Goal: Task Accomplishment & Management: Manage account settings

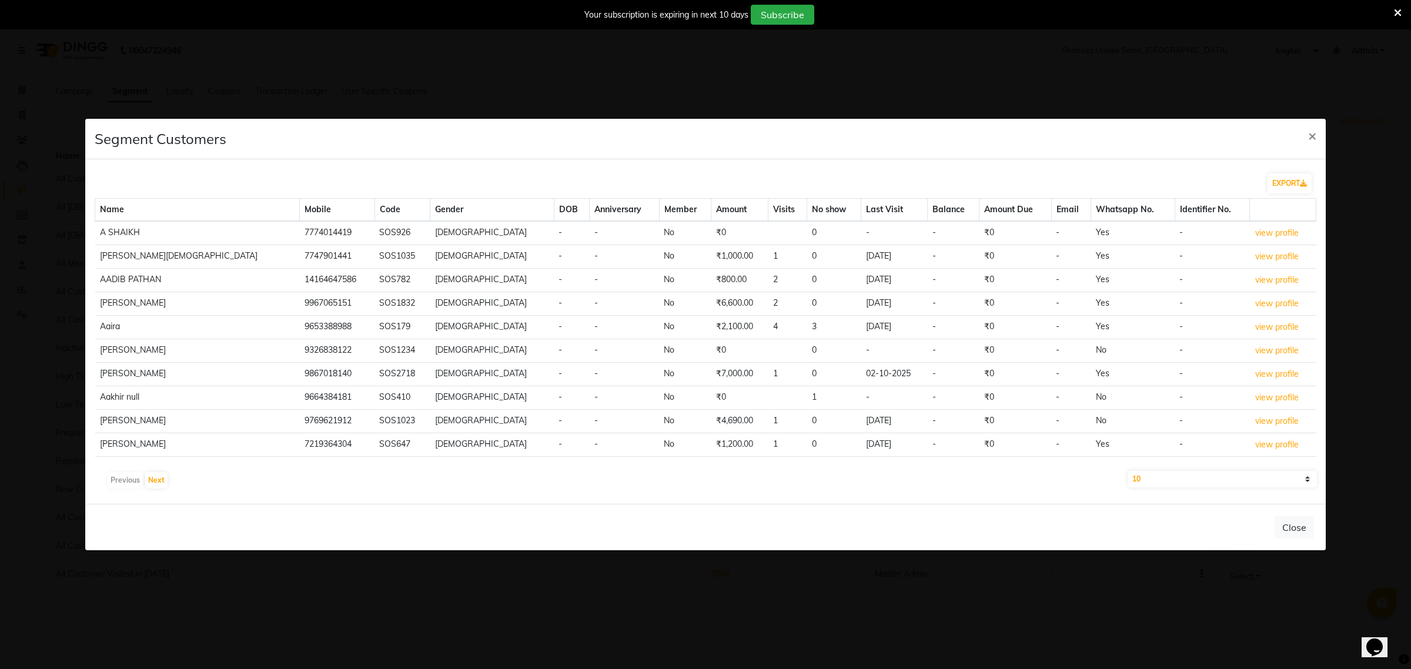
click at [928, 416] on td "-" at bounding box center [954, 422] width 52 height 24
click at [1398, 11] on icon at bounding box center [1398, 13] width 8 height 11
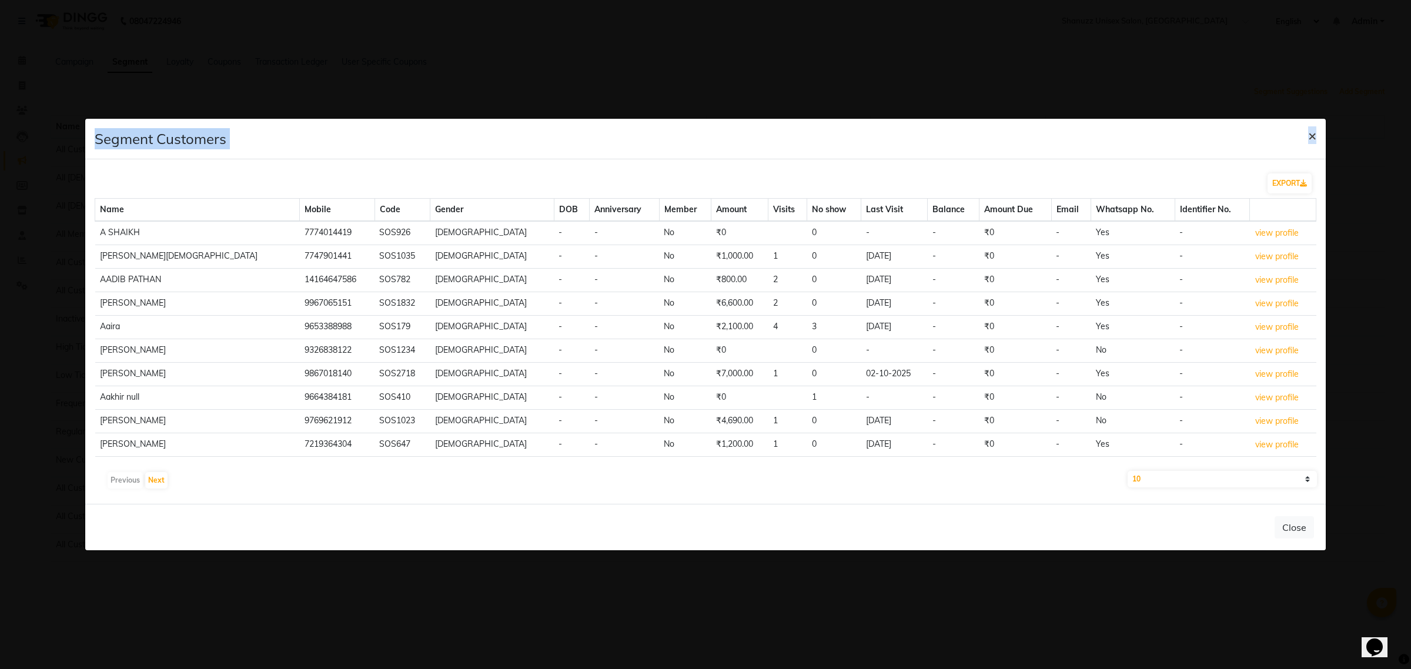
drag, startPoint x: 1356, startPoint y: 209, endPoint x: 1314, endPoint y: 133, distance: 87.1
click at [1314, 133] on ngb-modal-window "Segment Customers × EXPORT Name Mobile Code Gender DOB Anniversary Member Amoun…" at bounding box center [705, 334] width 1411 height 669
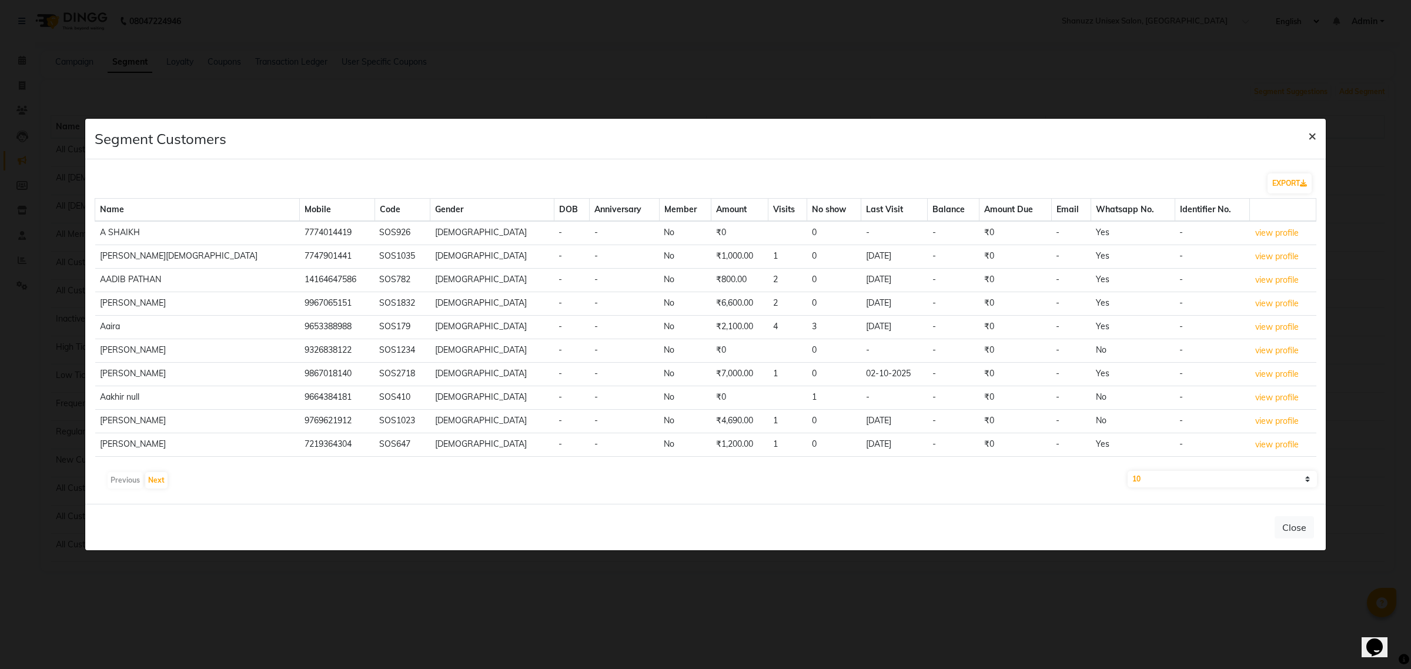
click at [1314, 133] on span "×" at bounding box center [1312, 135] width 8 height 18
click at [1311, 137] on span "×" at bounding box center [1312, 135] width 8 height 18
click at [1315, 135] on span "×" at bounding box center [1312, 135] width 8 height 18
click at [1294, 528] on button "Close" at bounding box center [1293, 527] width 39 height 22
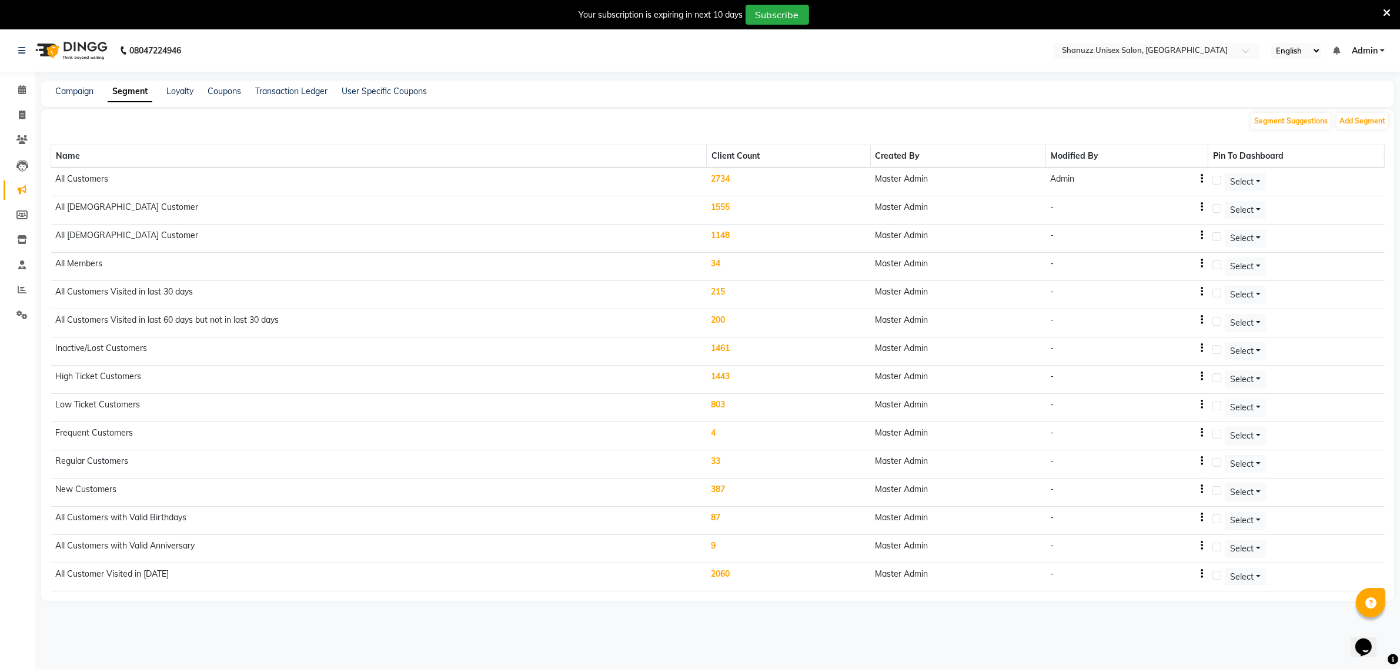
click at [66, 43] on img at bounding box center [70, 50] width 81 height 33
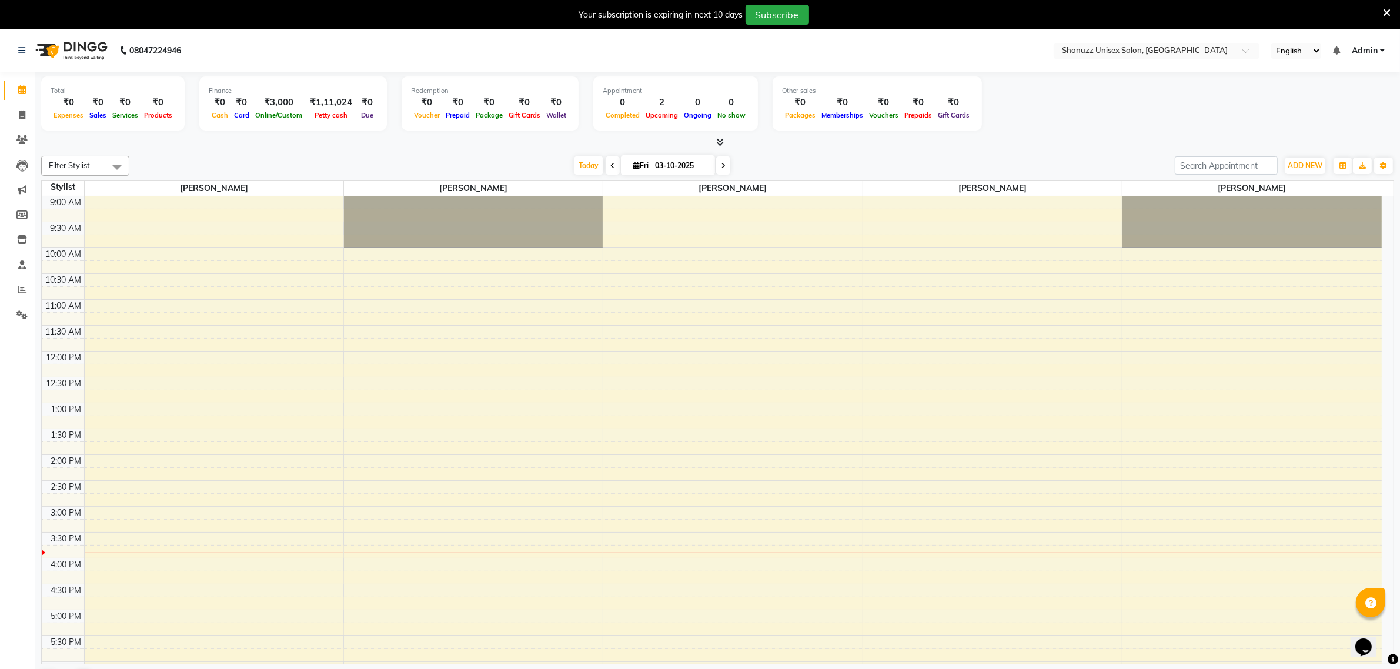
click at [1388, 14] on icon at bounding box center [1386, 13] width 8 height 11
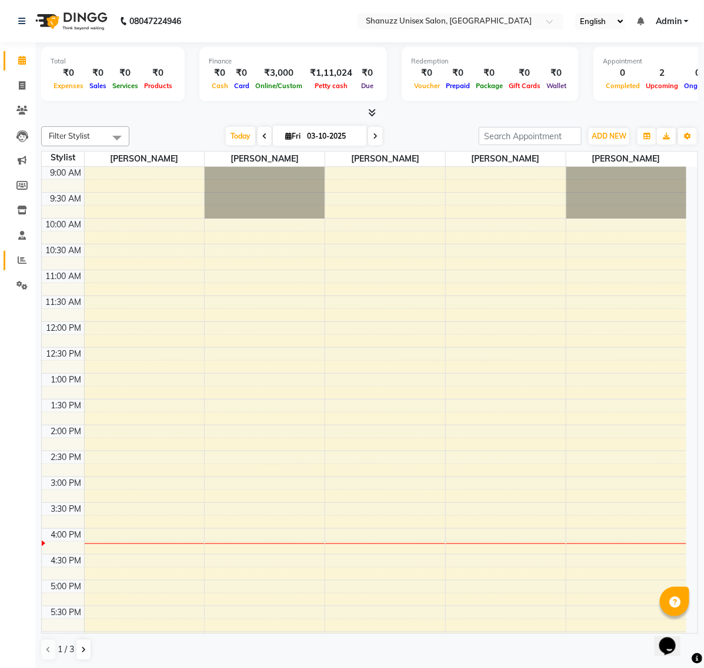
click at [21, 267] on link "Reports" at bounding box center [18, 260] width 28 height 19
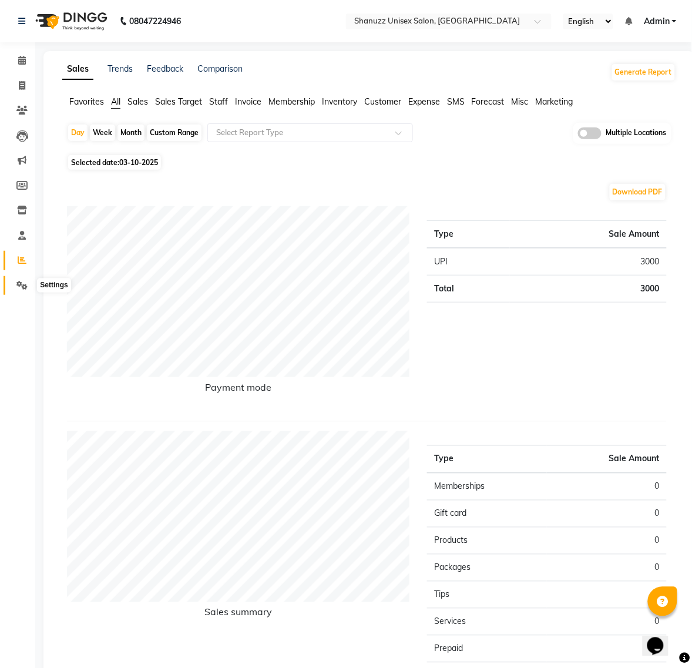
click at [18, 282] on icon at bounding box center [21, 285] width 11 height 9
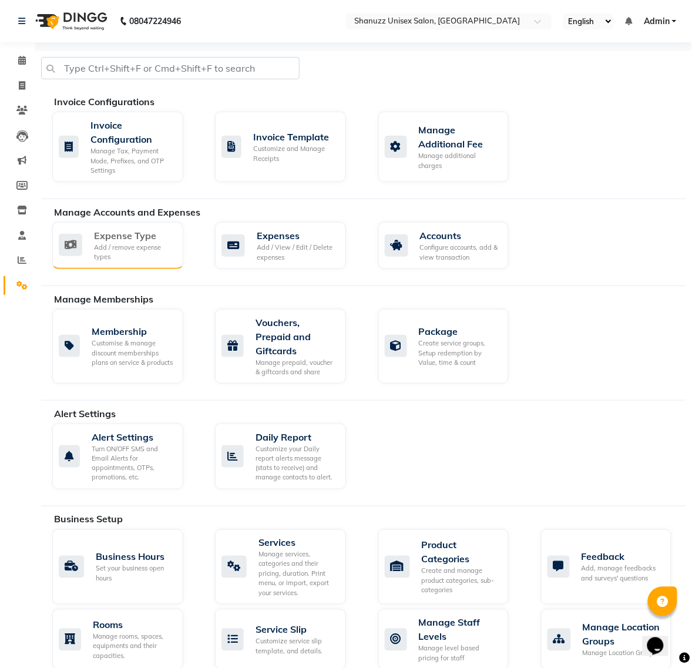
click at [103, 241] on div "Expense Type" at bounding box center [134, 236] width 80 height 14
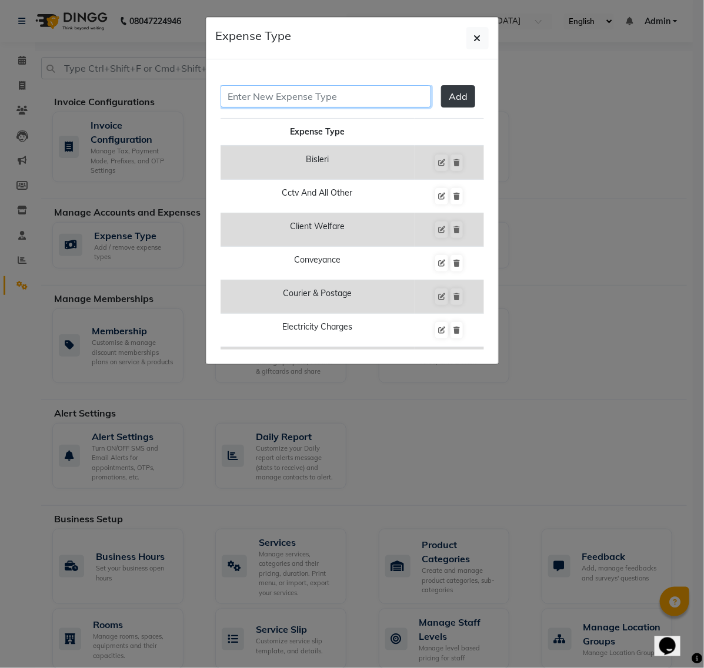
click at [343, 92] on input "text" at bounding box center [325, 96] width 210 height 22
click at [331, 94] on input "GST PAY OUT" at bounding box center [325, 96] width 210 height 22
paste input "ayment - GST Portal"
drag, startPoint x: 289, startPoint y: 98, endPoint x: 389, endPoint y: 95, distance: 100.0
click at [389, 95] on input "GST Payment - GST Portal" at bounding box center [325, 96] width 210 height 22
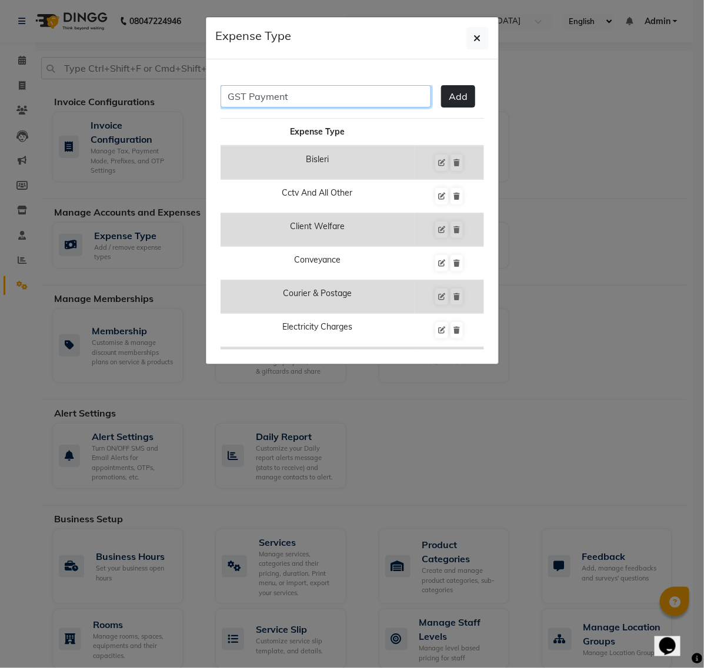
type input "GST Payment"
click at [464, 93] on button "Add" at bounding box center [458, 96] width 34 height 22
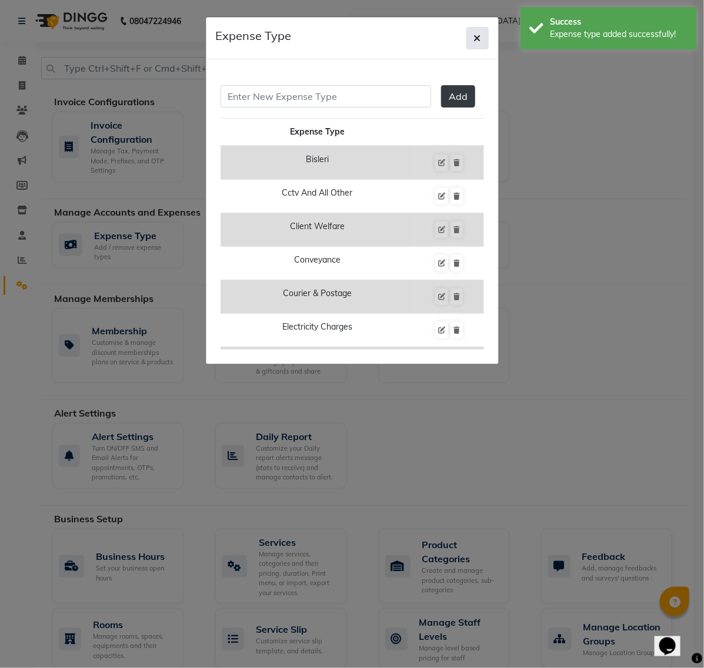
click at [477, 45] on button "button" at bounding box center [477, 38] width 22 height 22
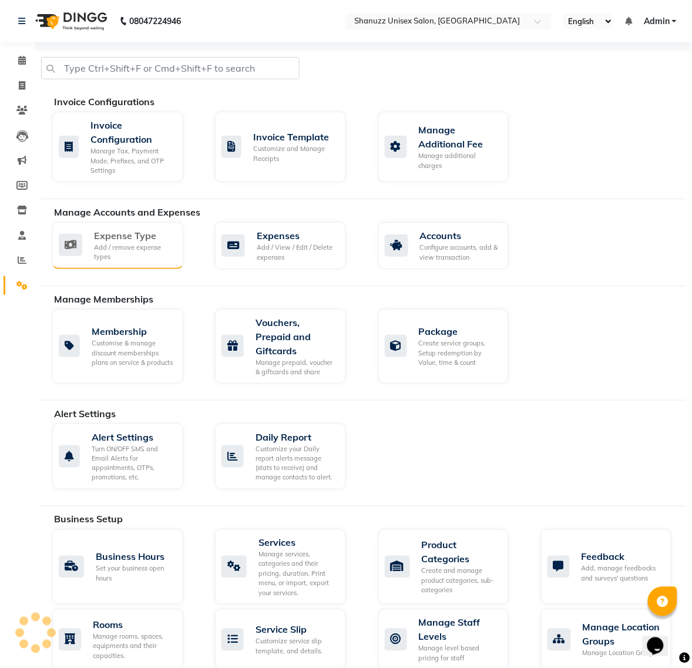
click at [92, 247] on div "Expense Type Add / remove expense types" at bounding box center [116, 246] width 115 height 34
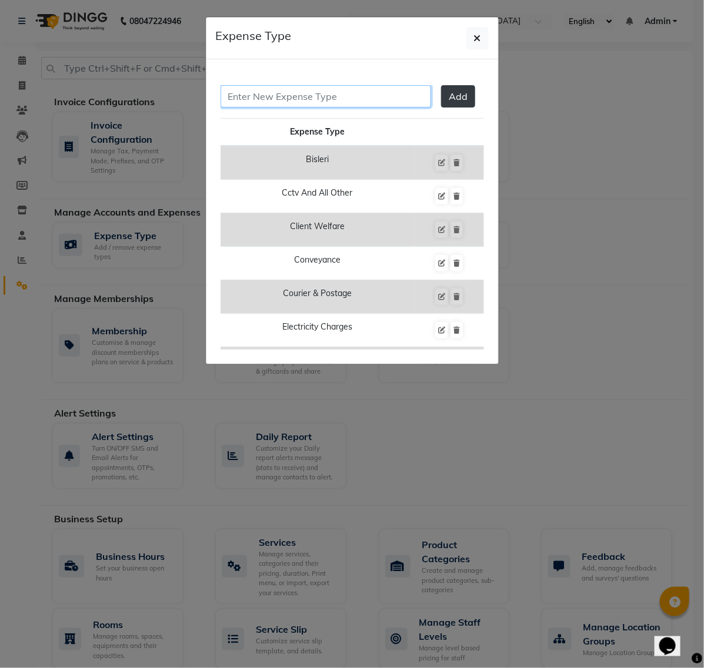
click at [327, 106] on input "text" at bounding box center [325, 96] width 210 height 22
type input "T"
paste input "snacks refreshments"
click at [234, 97] on input "snacks refreshments" at bounding box center [325, 96] width 210 height 22
click at [265, 103] on input "Snacks refreshments" at bounding box center [325, 96] width 210 height 22
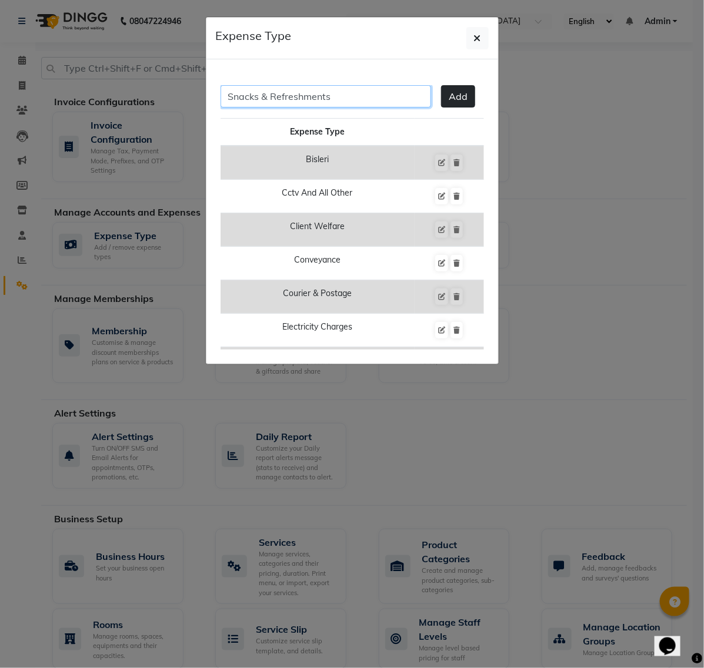
type input "Snacks & Refreshments"
click at [451, 104] on button "Add" at bounding box center [458, 96] width 34 height 22
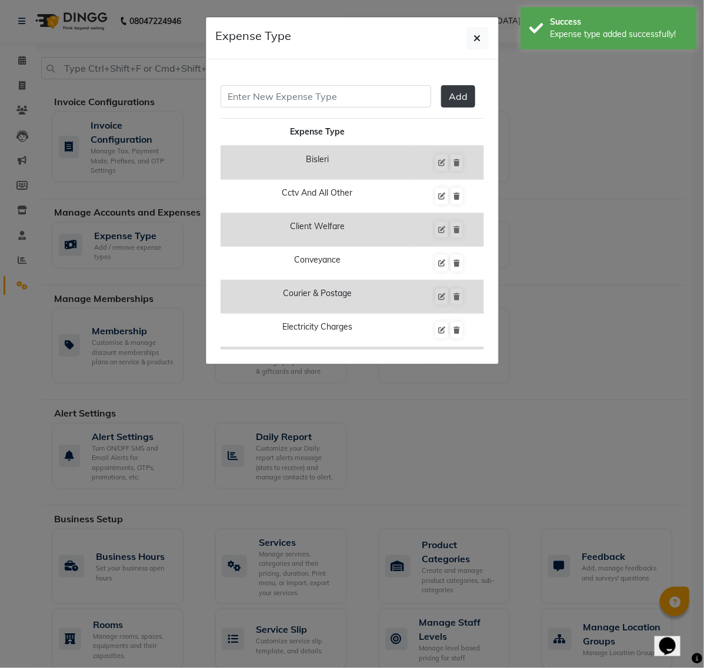
click at [604, 169] on ngb-modal-window "Expense Type Add Expense Type Bisleri Cctv And All Other Client Welfare Conveya…" at bounding box center [352, 334] width 704 height 668
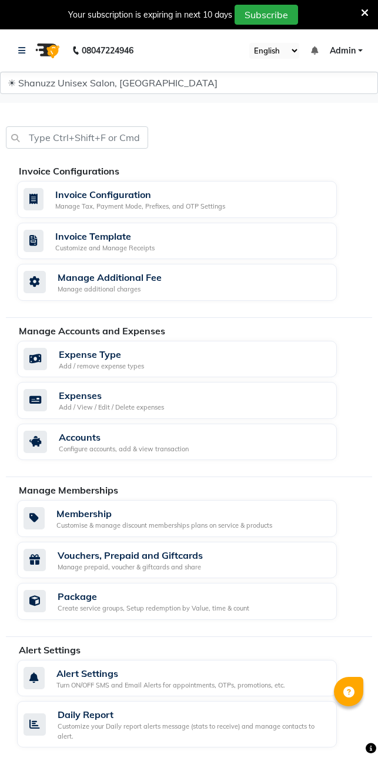
select select "3133"
